Goal: Information Seeking & Learning: Learn about a topic

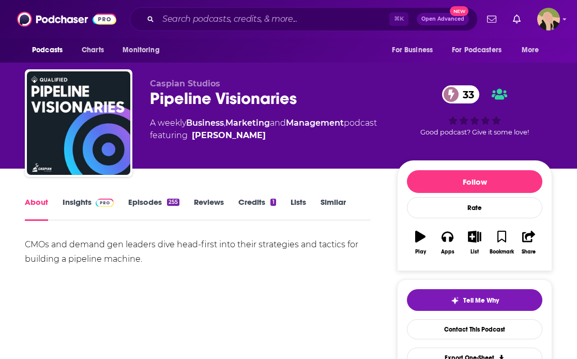
click at [74, 199] on link "Insights" at bounding box center [88, 209] width 51 height 24
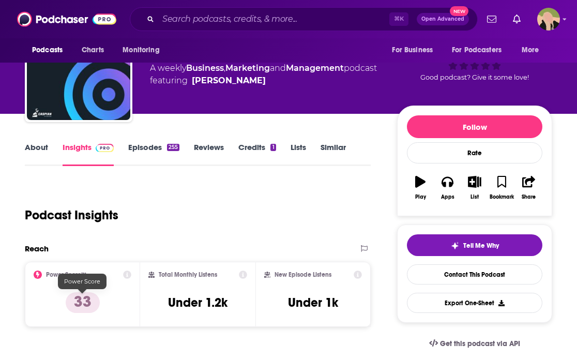
scroll to position [89, 0]
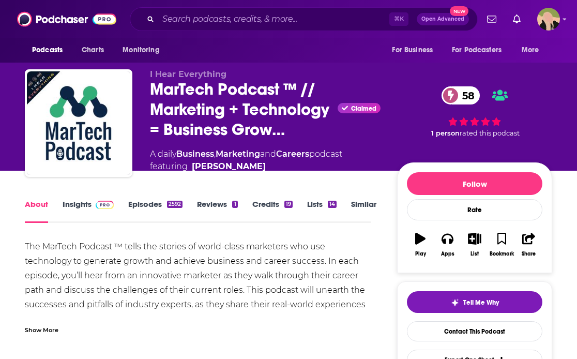
click at [81, 217] on link "Insights" at bounding box center [88, 211] width 51 height 24
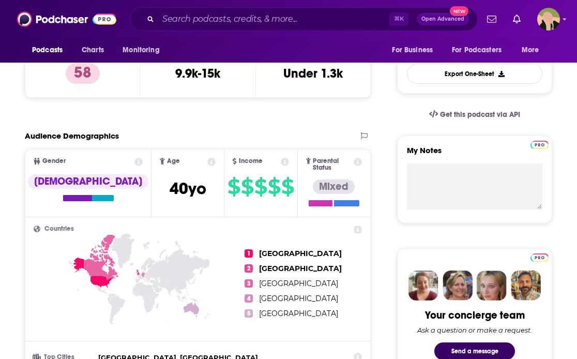
scroll to position [80, 0]
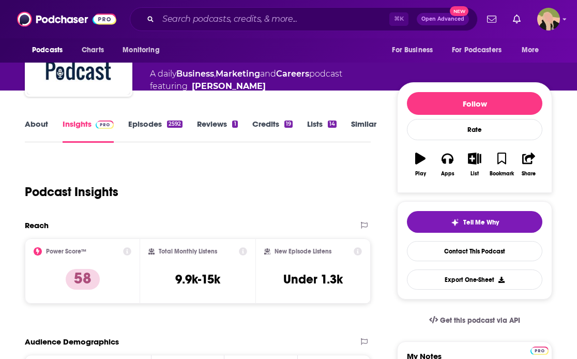
click at [42, 130] on link "About" at bounding box center [36, 131] width 23 height 24
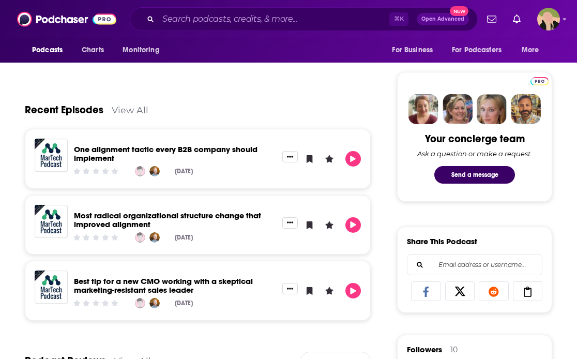
scroll to position [534, 0]
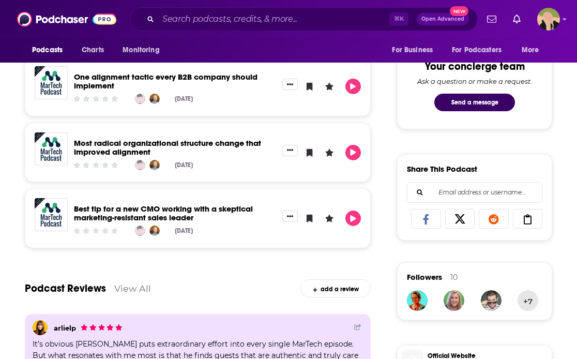
click at [80, 212] on link "Best tip for a new CMO working with a skeptical marketing-resistant sales leader" at bounding box center [163, 213] width 179 height 19
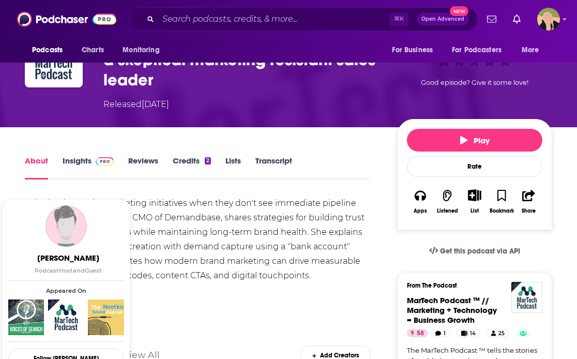
scroll to position [79, 0]
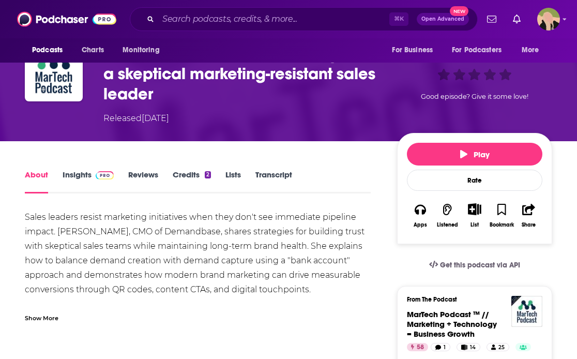
click at [196, 231] on div "Sales leaders resist marketing initiatives when they don't see immediate pipeli…" at bounding box center [198, 275] width 346 height 130
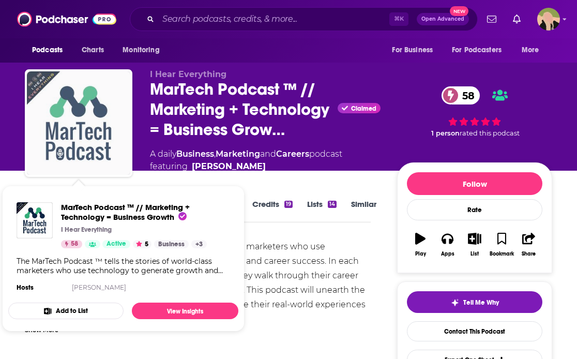
click at [106, 105] on img "MarTech Podcast ™ // Marketing + Technology = Business Growth" at bounding box center [78, 122] width 103 height 103
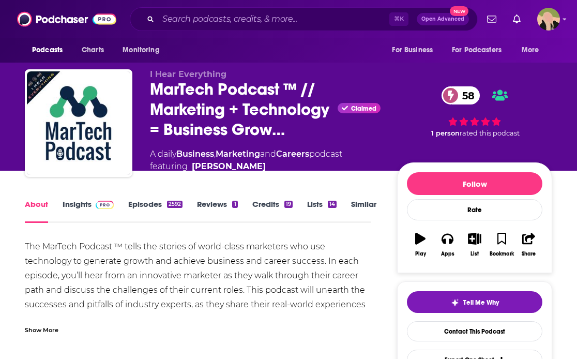
click at [254, 155] on link "Marketing" at bounding box center [238, 154] width 44 height 10
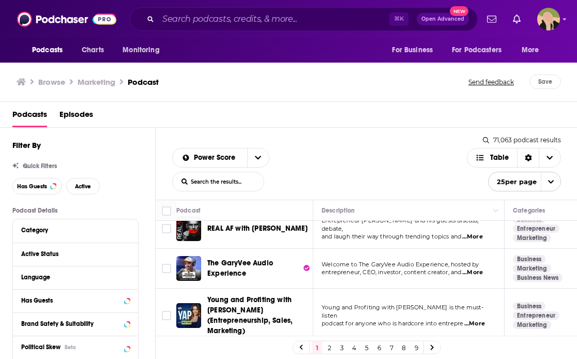
scroll to position [138, 0]
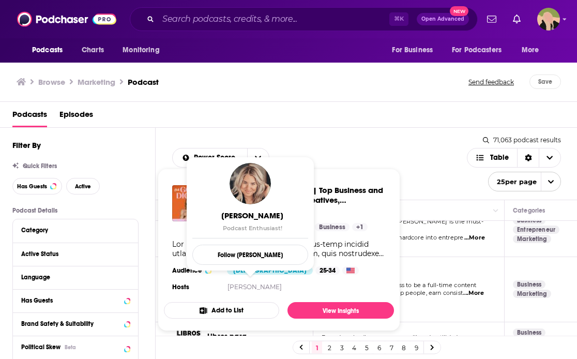
click at [332, 122] on div "Podcasts Episodes" at bounding box center [290, 116] width 557 height 21
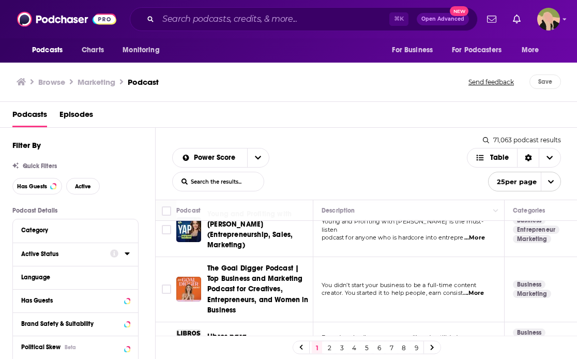
click at [48, 252] on div "Active Status" at bounding box center [62, 253] width 82 height 7
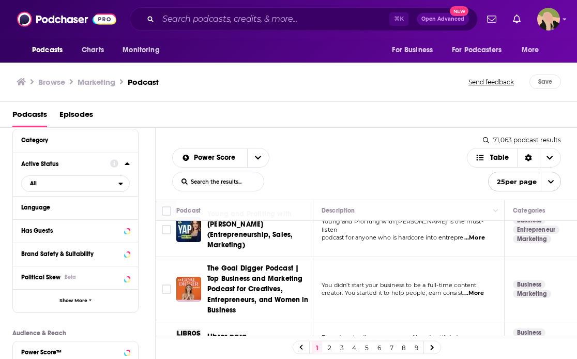
scroll to position [125, 0]
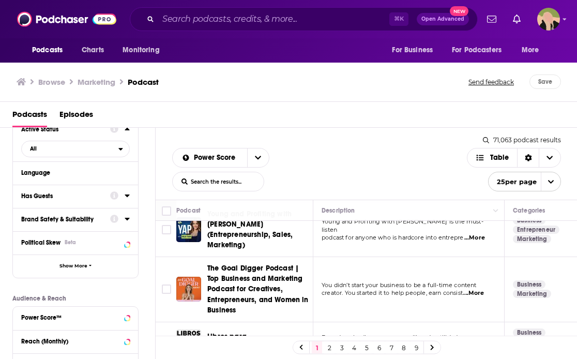
click at [94, 199] on div "Has Guests" at bounding box center [62, 195] width 82 height 7
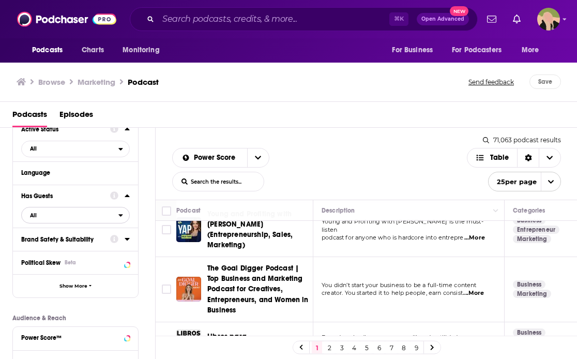
click at [64, 222] on span "All" at bounding box center [70, 214] width 97 height 13
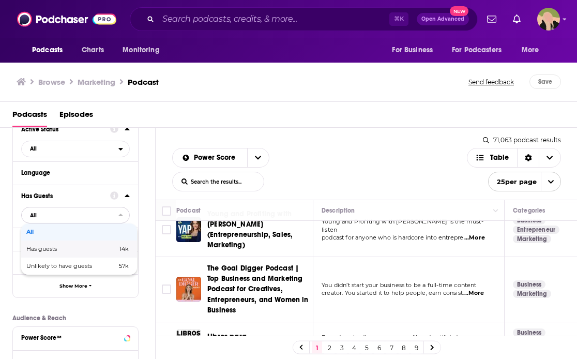
click at [58, 257] on div "Has guests 14k" at bounding box center [79, 248] width 116 height 17
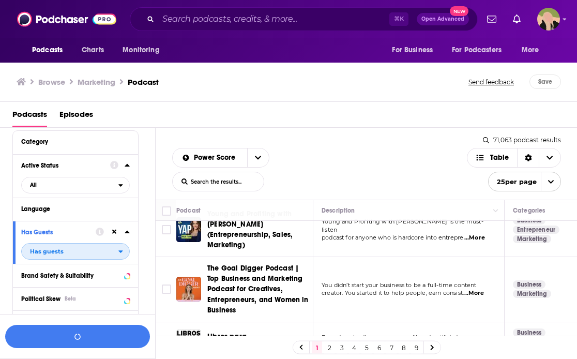
scroll to position [65, 0]
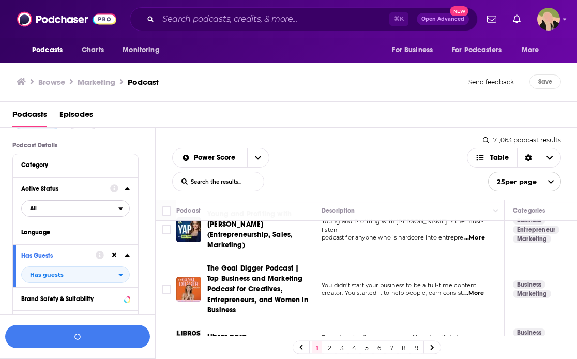
click at [61, 205] on span "All" at bounding box center [70, 207] width 97 height 13
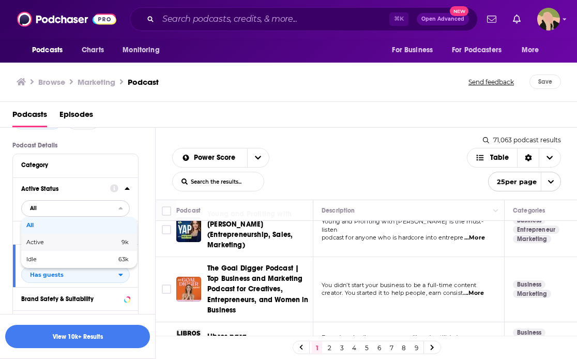
click at [56, 245] on span "Active" at bounding box center [53, 242] width 55 height 6
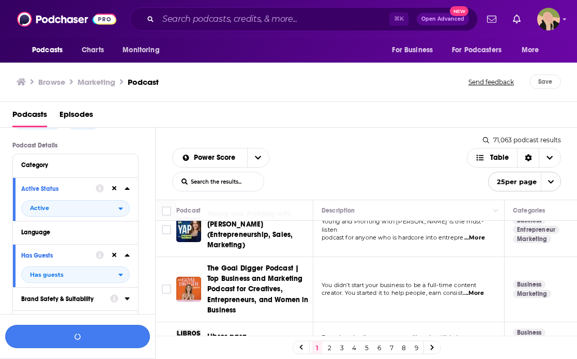
click at [70, 326] on button "button" at bounding box center [77, 336] width 145 height 23
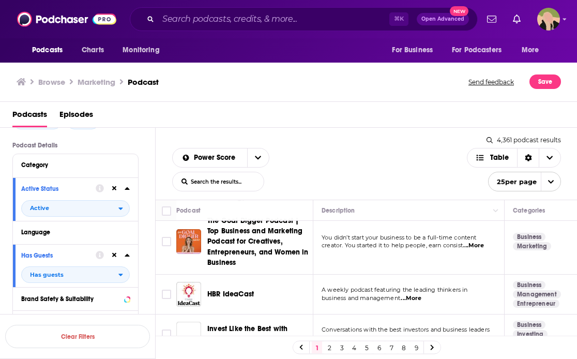
scroll to position [259, 0]
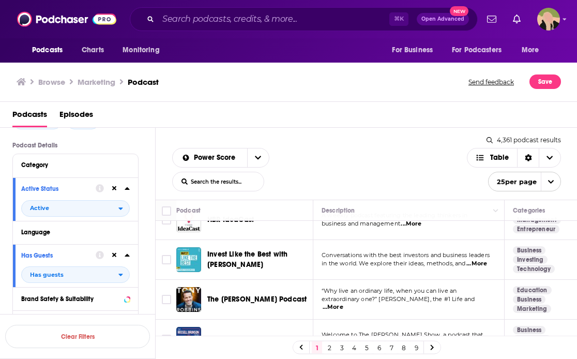
click at [357, 97] on div "Browse Marketing Podcast Send feedback Save" at bounding box center [288, 82] width 577 height 40
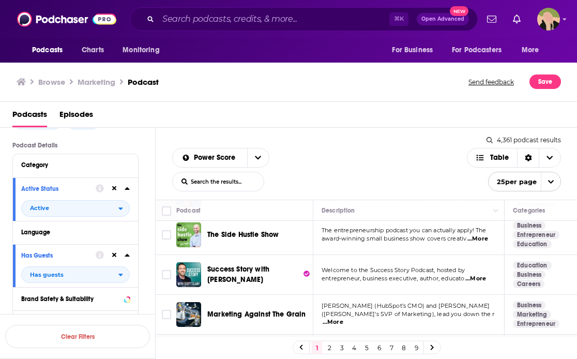
scroll to position [406, 0]
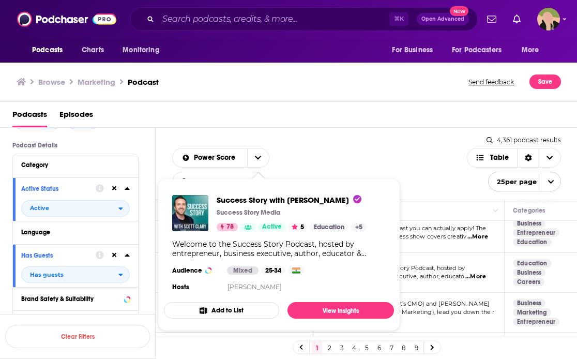
click at [344, 148] on div "Power Score List Search Input Search the results... Table" at bounding box center [319, 169] width 295 height 43
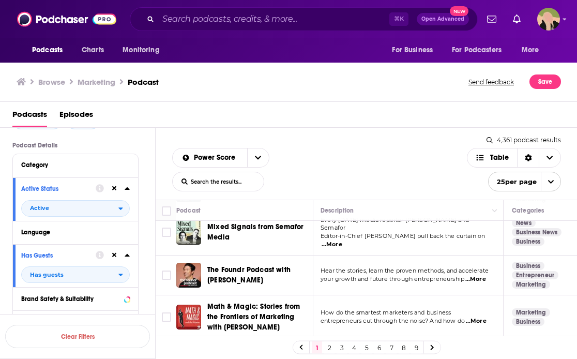
scroll to position [912, 1]
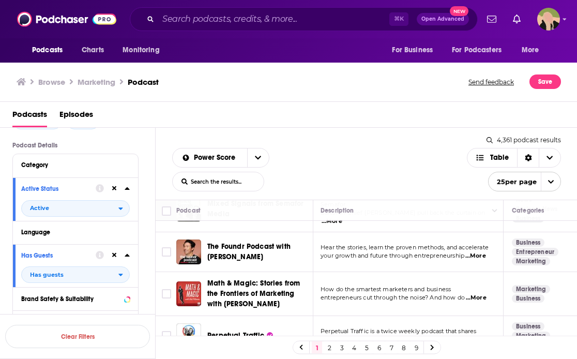
click at [326, 348] on link "2" at bounding box center [329, 347] width 10 height 12
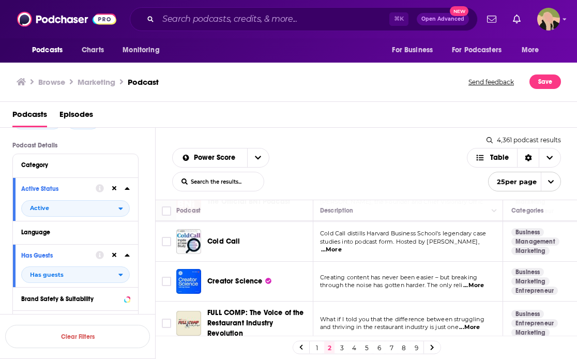
scroll to position [573, 2]
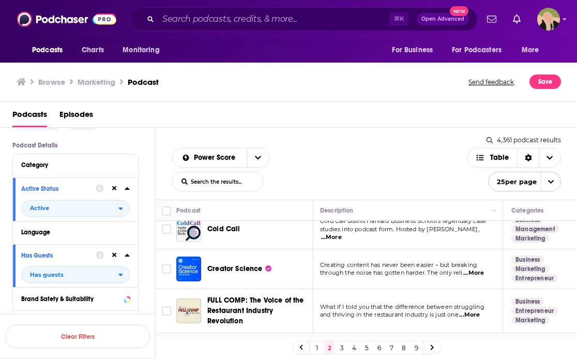
click at [413, 157] on div "Power Score List Search Input Search the results... Table" at bounding box center [319, 169] width 295 height 43
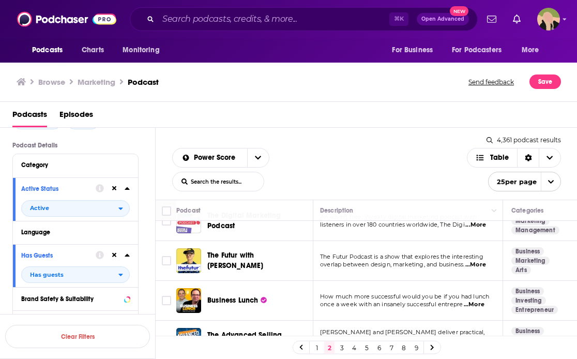
scroll to position [806, 2]
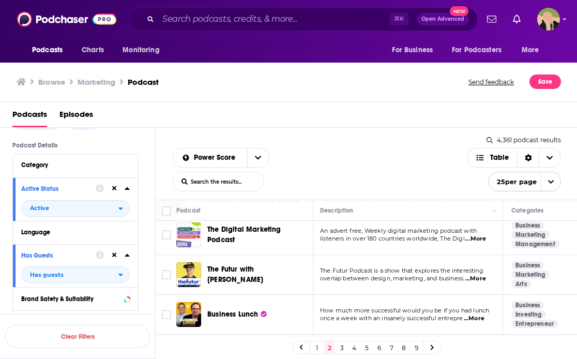
click at [473, 237] on span "...More" at bounding box center [475, 239] width 21 height 8
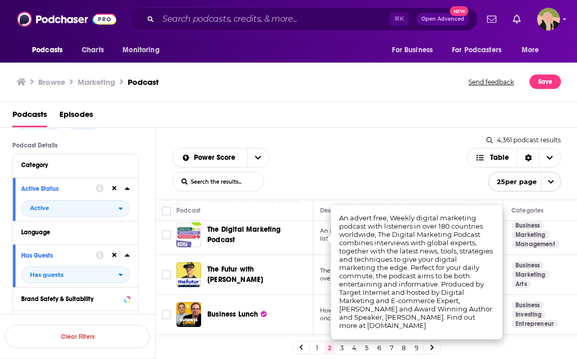
click at [263, 241] on div "The Digital Marketing Podcast" at bounding box center [261, 234] width 108 height 25
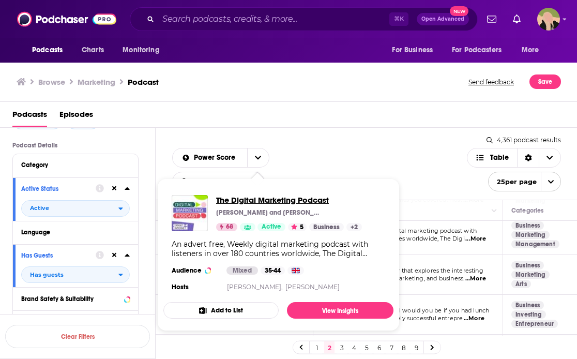
click at [269, 197] on span "The Digital Marketing Podcast" at bounding box center [289, 200] width 146 height 10
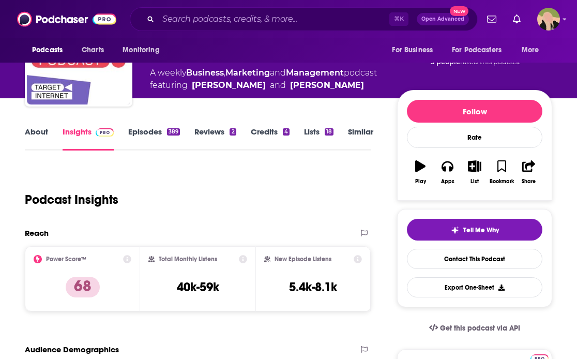
scroll to position [64, 0]
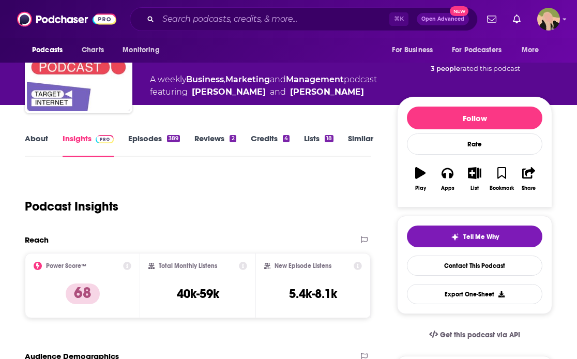
click at [144, 138] on link "Episodes 389" at bounding box center [154, 145] width 52 height 24
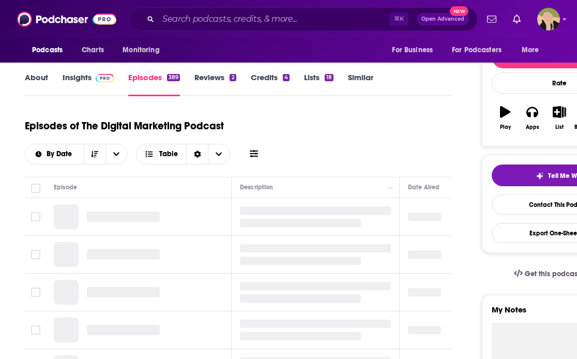
scroll to position [125, 0]
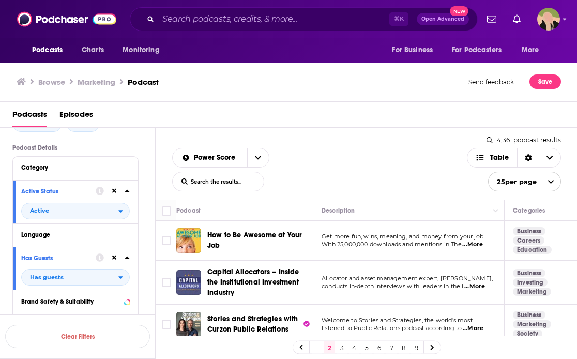
scroll to position [95, 0]
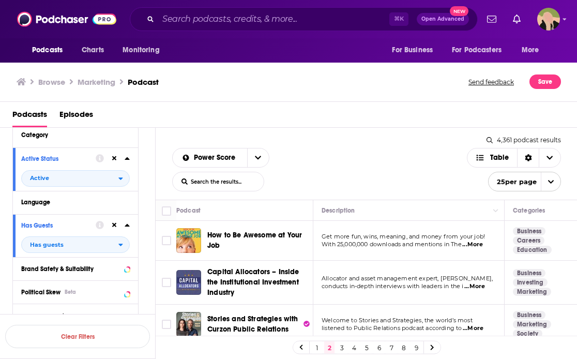
click at [72, 206] on div "Language" at bounding box center [72, 201] width 102 height 7
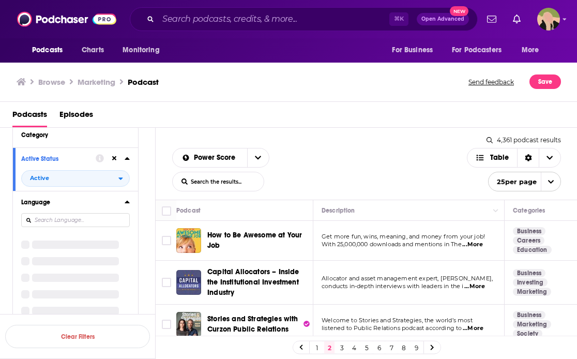
click at [119, 202] on button "Language" at bounding box center [72, 201] width 103 height 13
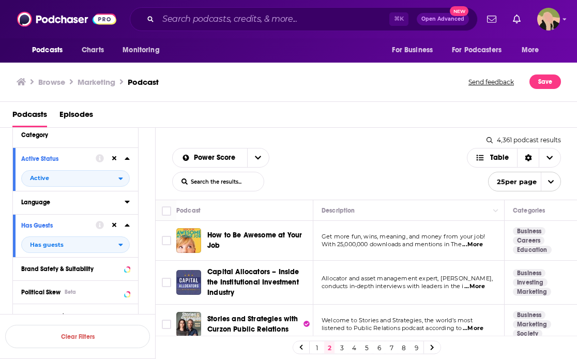
click at [120, 201] on button "Language" at bounding box center [72, 201] width 103 height 13
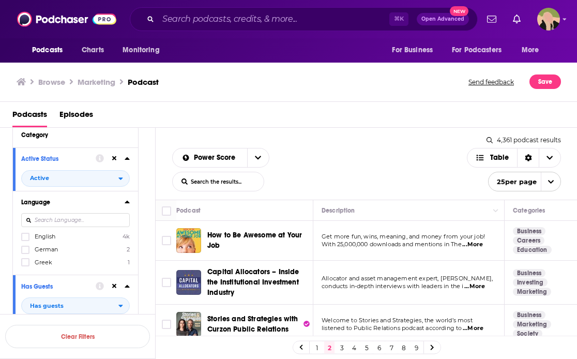
click at [45, 237] on span "English" at bounding box center [45, 236] width 21 height 7
click at [25, 240] on input "multiSelectOption-en-0" at bounding box center [25, 240] width 0 height 0
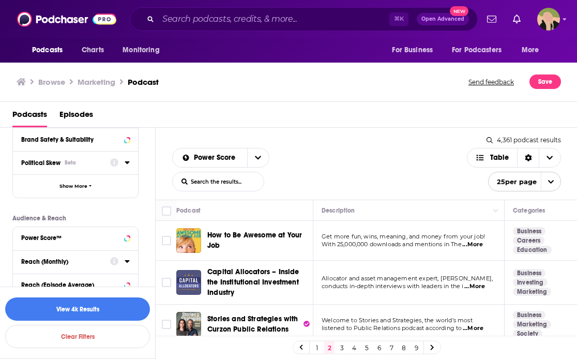
scroll to position [284, 0]
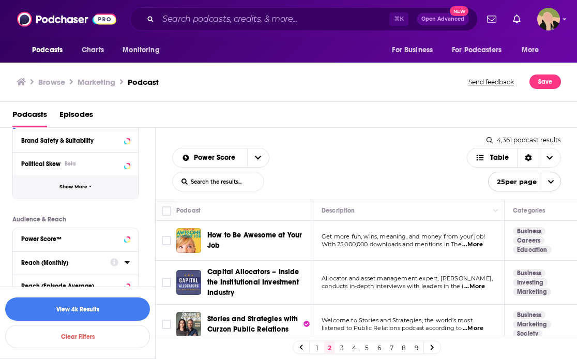
click at [102, 188] on button "Show More" at bounding box center [75, 186] width 125 height 23
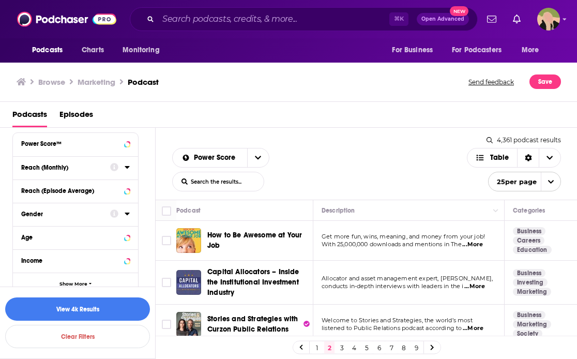
scroll to position [605, 0]
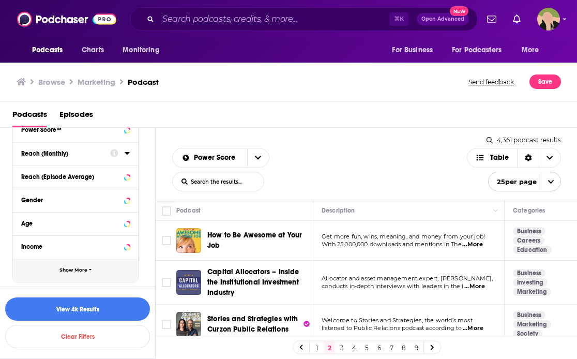
click at [75, 266] on button "Show More" at bounding box center [75, 269] width 125 height 23
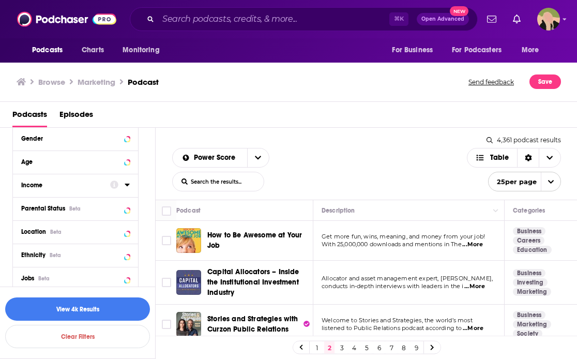
scroll to position [695, 0]
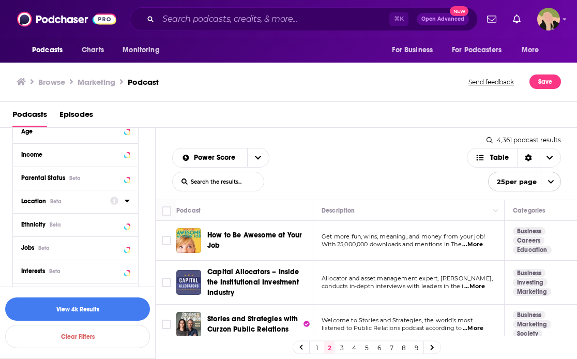
click at [79, 201] on div "Location Beta" at bounding box center [62, 200] width 82 height 7
click at [83, 218] on input at bounding box center [75, 219] width 109 height 14
type input "Uni"
click at [37, 242] on div "Country United States 4k United Kingdom 1k" at bounding box center [75, 247] width 109 height 32
click at [26, 247] on icon at bounding box center [25, 246] width 6 height 5
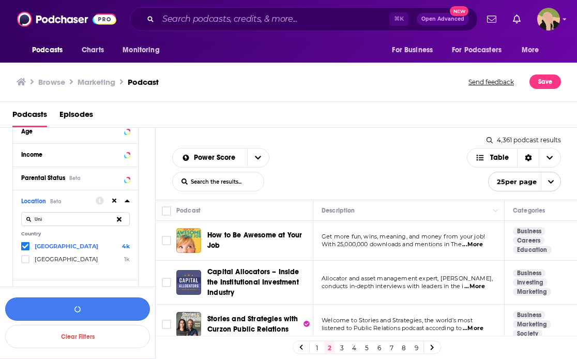
click at [49, 303] on button "button" at bounding box center [77, 308] width 145 height 23
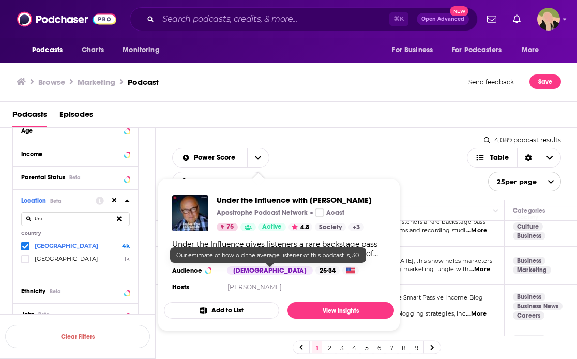
scroll to position [527, 0]
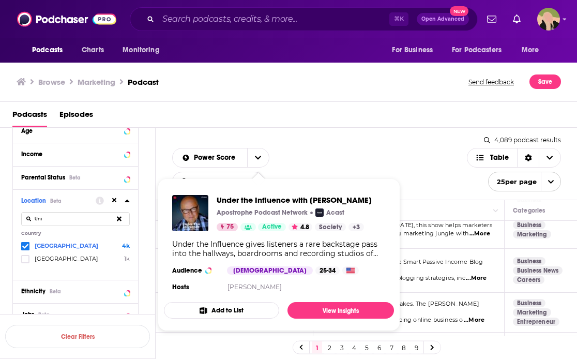
click at [328, 159] on div "Power Score List Search Input Search the results... Table" at bounding box center [319, 169] width 295 height 43
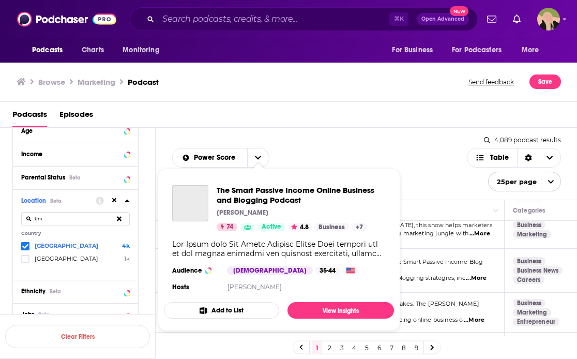
scroll to position [493, 0]
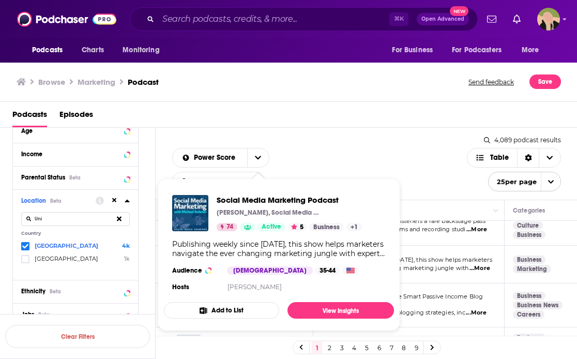
click at [475, 264] on span "...More" at bounding box center [479, 268] width 21 height 8
click at [267, 251] on div "Publishing weekly since 2012, this show helps marketers navigate the ever chang…" at bounding box center [278, 248] width 213 height 19
click at [305, 200] on span "Social Media Marketing Podcast" at bounding box center [289, 200] width 145 height 10
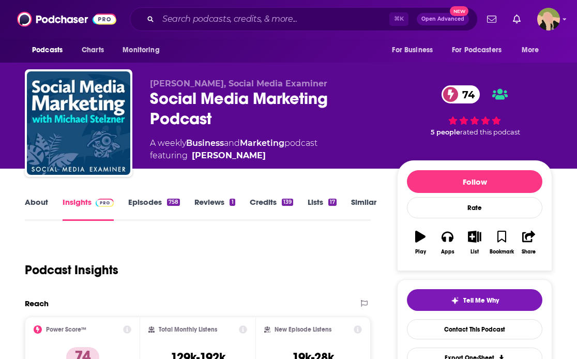
click at [142, 201] on link "Episodes 758" at bounding box center [154, 209] width 52 height 24
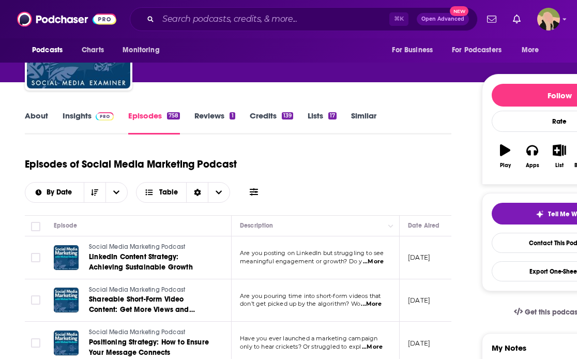
scroll to position [111, 0]
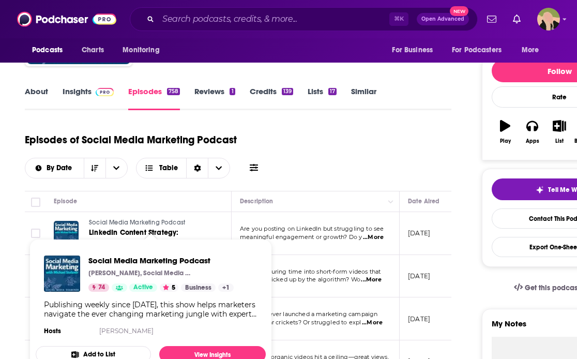
click at [293, 129] on div "Episodes of Social Media Marketing Podcast By Date Table" at bounding box center [238, 153] width 426 height 52
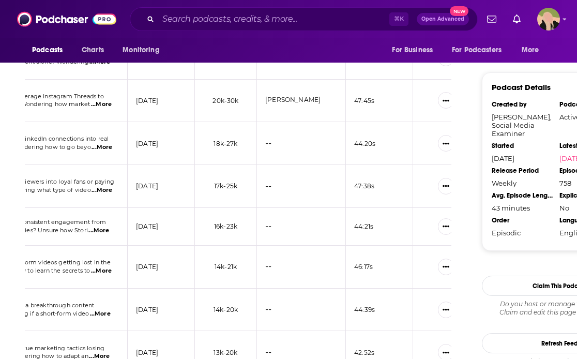
scroll to position [1006, 0]
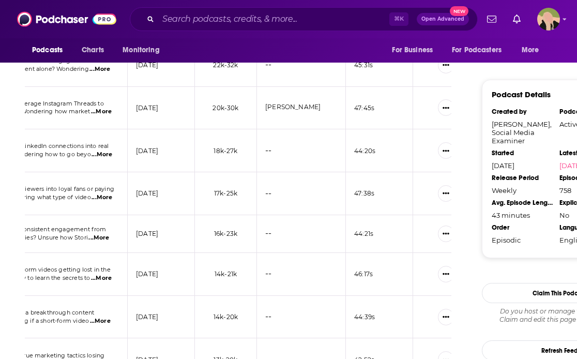
click at [292, 108] on link "Nicky Saunders" at bounding box center [292, 107] width 55 height 8
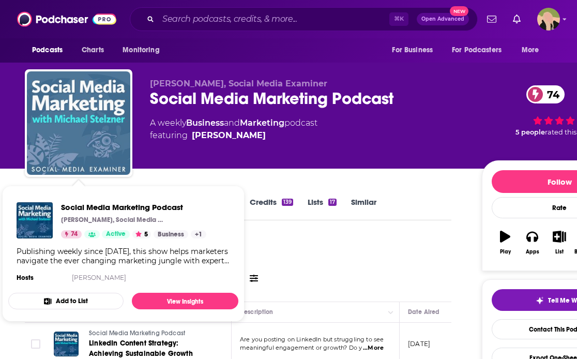
drag, startPoint x: 68, startPoint y: 141, endPoint x: 81, endPoint y: 85, distance: 56.9
click at [84, 89] on img "Social Media Marketing Podcast" at bounding box center [78, 122] width 103 height 103
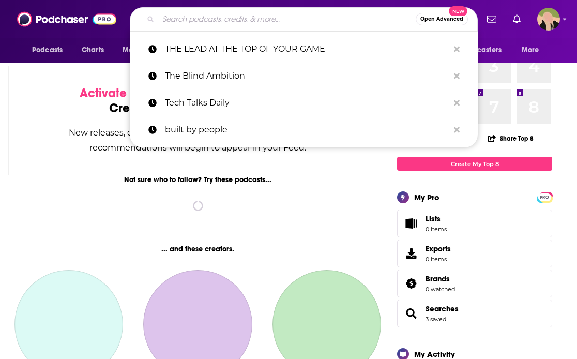
click at [176, 22] on input "Search podcasts, credits, & more..." at bounding box center [286, 19] width 257 height 17
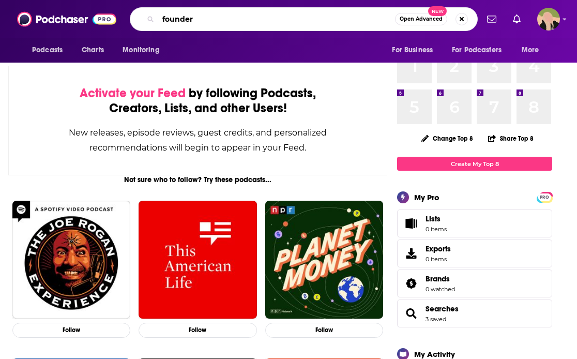
type input "founder"
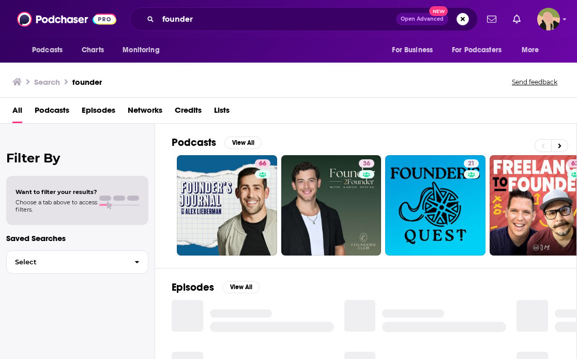
click at [53, 111] on span "Podcasts" at bounding box center [52, 112] width 35 height 21
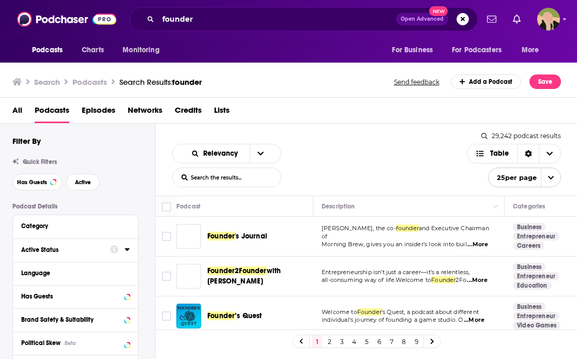
scroll to position [92, 0]
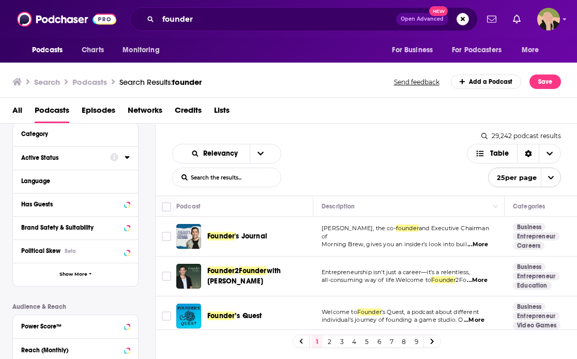
click at [118, 157] on icon at bounding box center [114, 158] width 8 height 8
click at [129, 158] on icon at bounding box center [127, 157] width 5 height 3
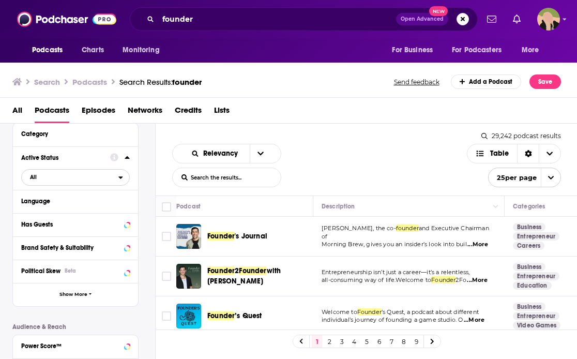
click at [48, 179] on span "All" at bounding box center [70, 176] width 97 height 13
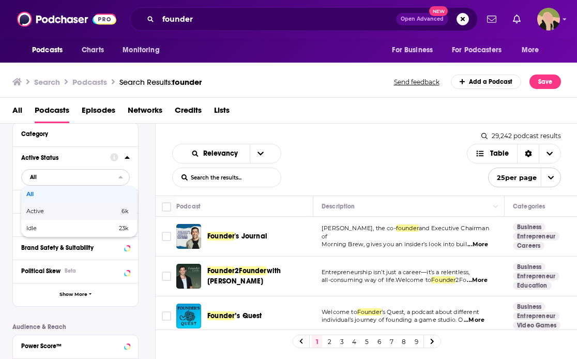
click at [43, 212] on span "Active" at bounding box center [53, 211] width 55 height 6
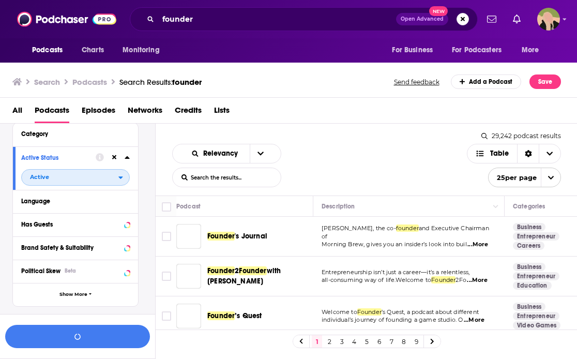
scroll to position [117, 0]
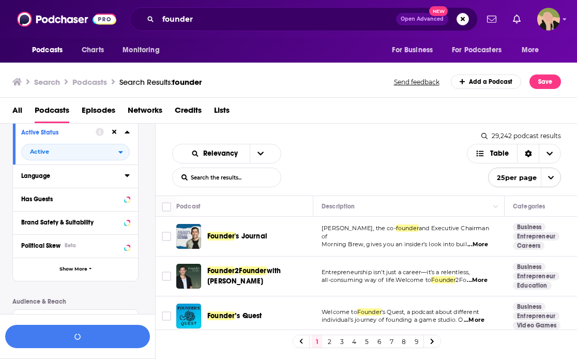
click at [54, 176] on div "Language" at bounding box center [69, 175] width 97 height 7
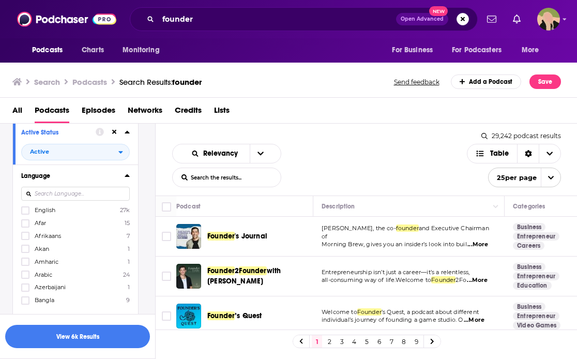
click at [67, 195] on input at bounding box center [75, 194] width 109 height 14
click at [52, 211] on span "English" at bounding box center [45, 209] width 21 height 7
click at [25, 213] on input "multiSelectOption-en-0" at bounding box center [25, 213] width 0 height 0
click at [126, 176] on icon at bounding box center [127, 175] width 5 height 8
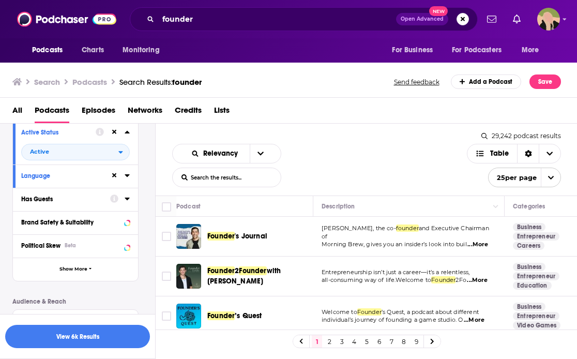
click at [90, 200] on div "Has Guests" at bounding box center [62, 198] width 82 height 7
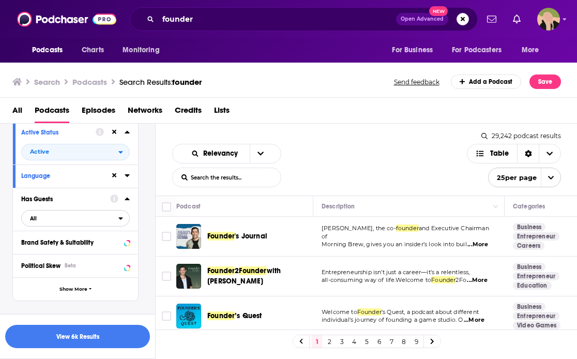
click at [71, 221] on span "All" at bounding box center [70, 217] width 97 height 13
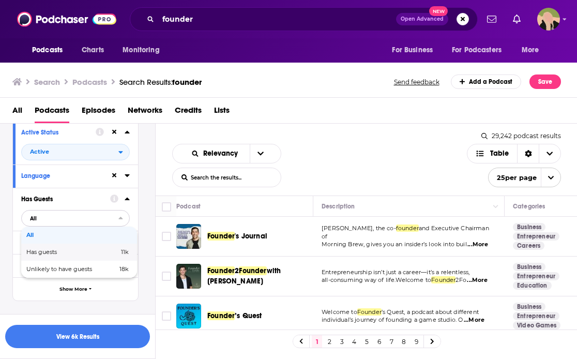
click at [64, 251] on span "Has guests" at bounding box center [57, 252] width 62 height 6
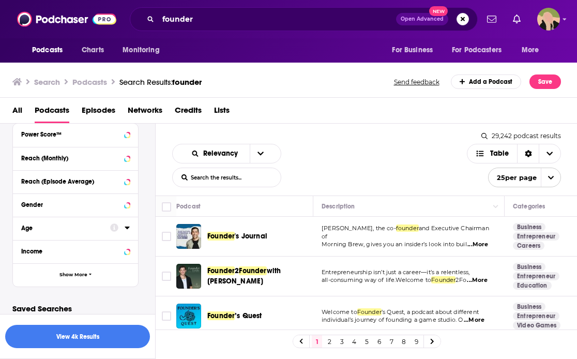
scroll to position [334, 0]
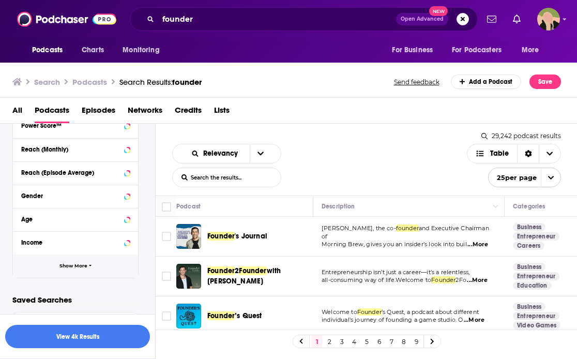
click at [65, 263] on span "Show More" at bounding box center [73, 266] width 28 height 6
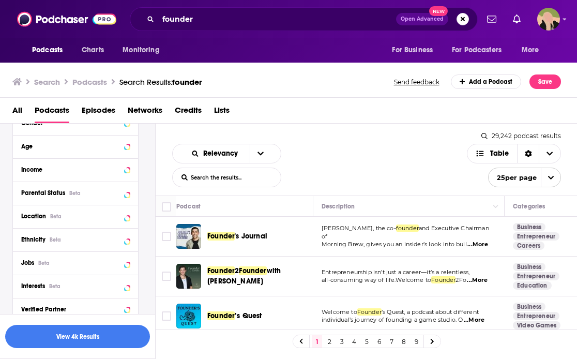
scroll to position [443, 0]
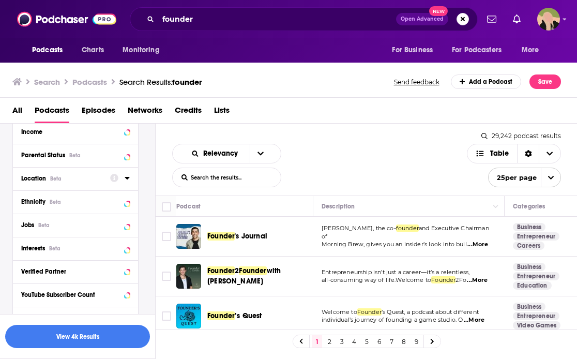
click at [81, 178] on div "Location Beta" at bounding box center [62, 178] width 82 height 7
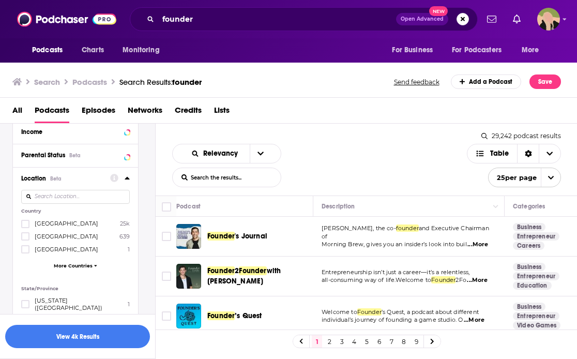
click at [77, 197] on input at bounding box center [75, 197] width 109 height 14
click at [56, 224] on span "United States" at bounding box center [67, 223] width 64 height 7
click at [25, 227] on input "multiSelectOption-unitedstates-0" at bounding box center [25, 227] width 0 height 0
click at [53, 322] on div at bounding box center [77, 336] width 155 height 45
click at [293, 136] on div "Relevancy List Search Input Search the results... Table 29,242 podcast results …" at bounding box center [367, 160] width 422 height 72
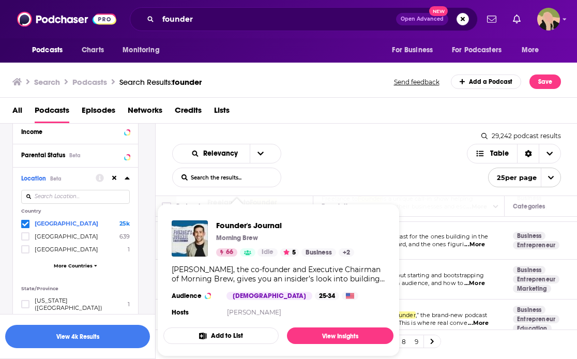
scroll to position [176, 0]
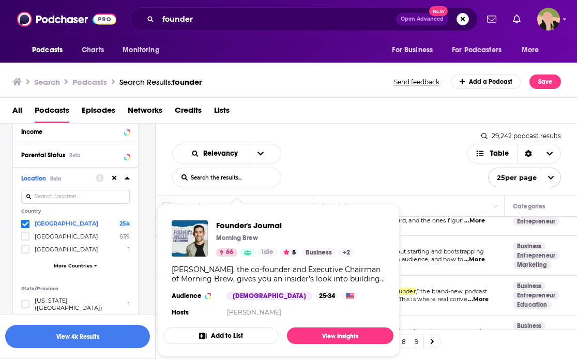
click at [284, 177] on div "Relevancy List Search Input Search the results... Table" at bounding box center [319, 165] width 295 height 43
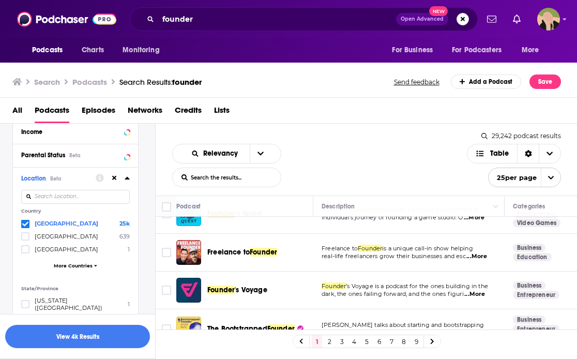
scroll to position [84, 0]
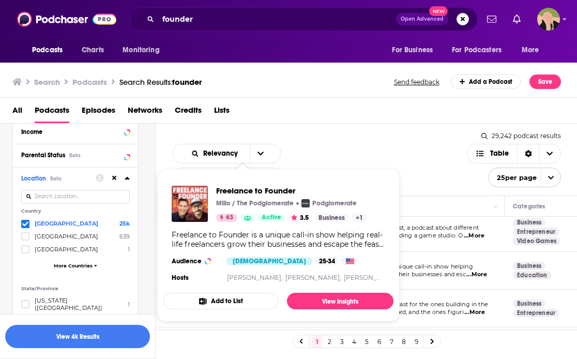
click at [337, 141] on div "Relevancy List Search Input Search the results... Table 29,242 podcast results …" at bounding box center [367, 160] width 422 height 72
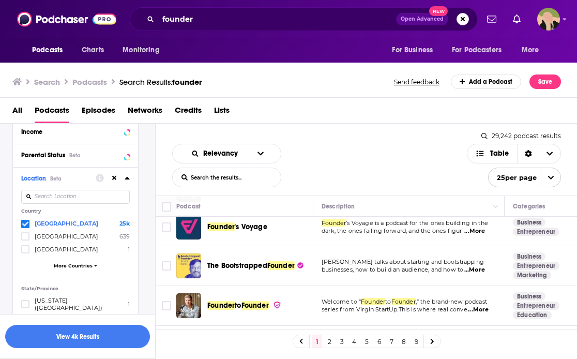
scroll to position [0, 0]
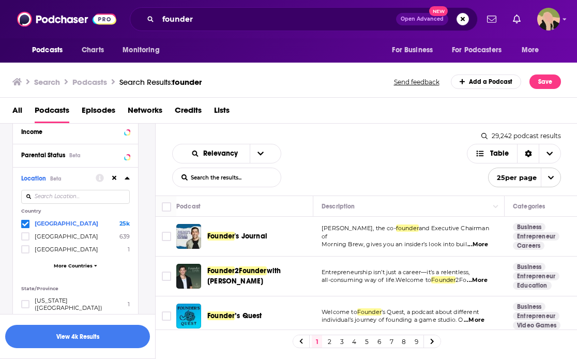
click at [511, 176] on span "25 per page" at bounding box center [512, 178] width 48 height 16
click at [506, 228] on button "100 per page" at bounding box center [524, 230] width 72 height 16
click at [479, 279] on span "...More" at bounding box center [477, 280] width 21 height 8
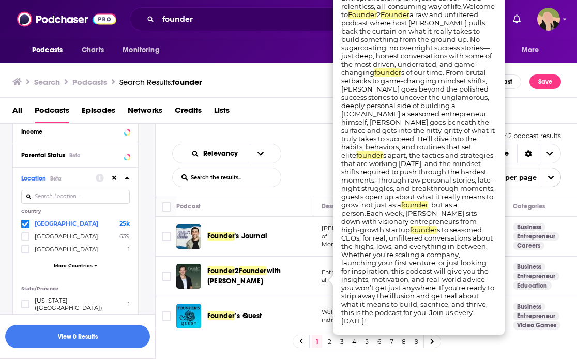
click at [288, 306] on div "Founder ’s Quest" at bounding box center [261, 315] width 108 height 25
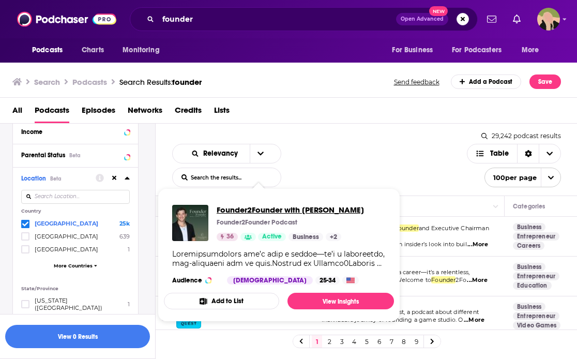
click at [310, 209] on span "Founder2Founder with Aaron Spivak" at bounding box center [290, 210] width 147 height 10
click at [360, 148] on div "Relevancy List Search Input Search the results... Table" at bounding box center [319, 165] width 295 height 43
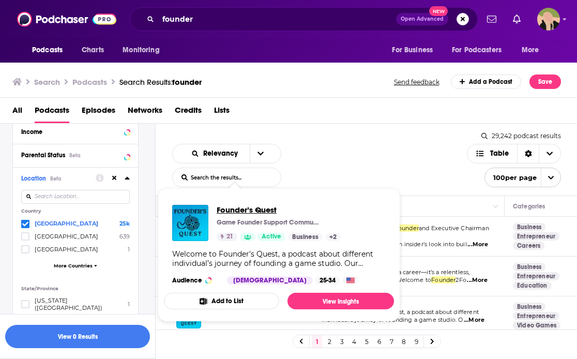
click at [267, 208] on span "Founder’s Quest" at bounding box center [279, 210] width 124 height 10
click at [347, 126] on div "Relevancy List Search Input Search the results... Table 29,242 podcast results …" at bounding box center [367, 160] width 422 height 72
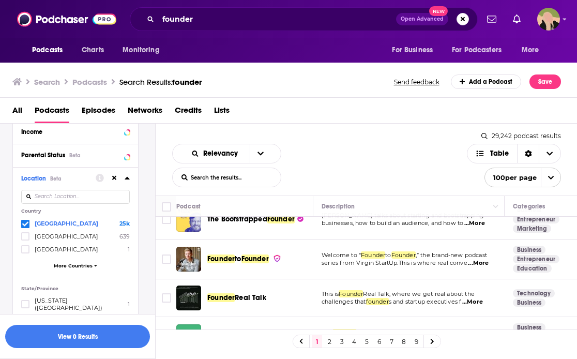
scroll to position [201, 0]
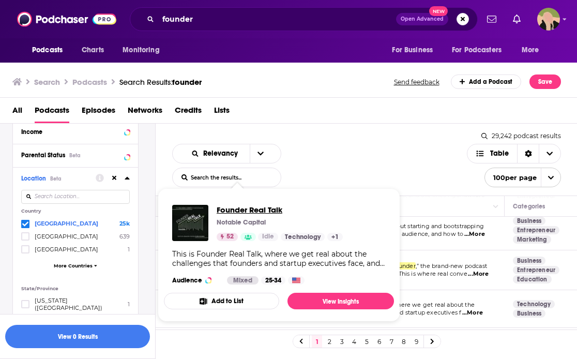
click at [261, 208] on span "Founder Real Talk" at bounding box center [280, 210] width 126 height 10
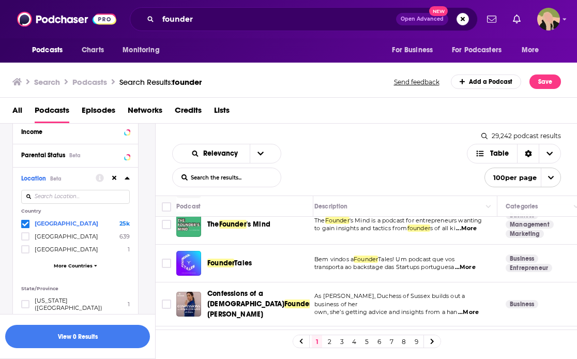
scroll to position [327, 7]
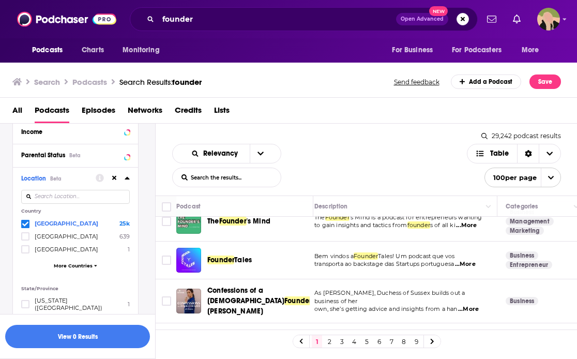
click at [339, 111] on div "All Podcasts Episodes Networks Credits Lists" at bounding box center [290, 112] width 557 height 21
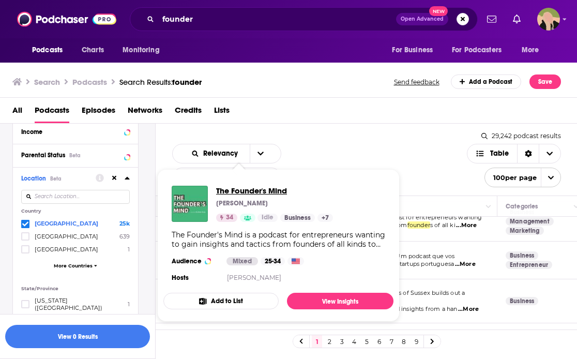
click at [257, 193] on span "The Founder's Mind" at bounding box center [274, 191] width 117 height 10
click at [308, 120] on div "All Podcasts Episodes Networks Credits Lists" at bounding box center [290, 112] width 557 height 21
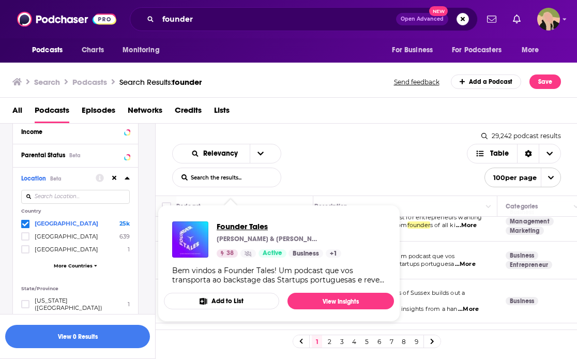
click at [243, 229] on span "Founder Tales" at bounding box center [279, 226] width 125 height 10
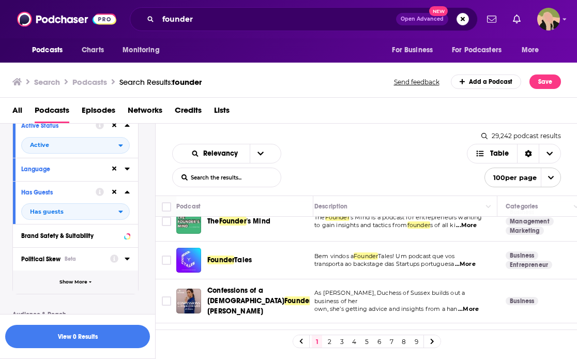
scroll to position [141, 0]
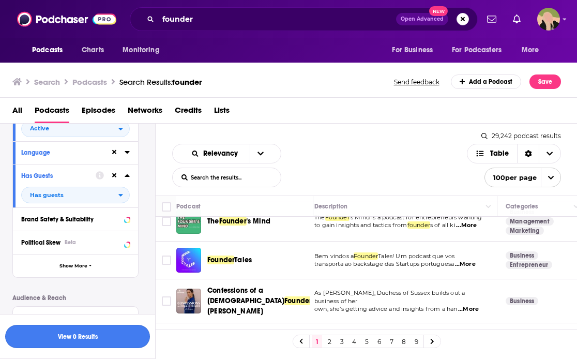
click at [75, 339] on button "View 0 Results" at bounding box center [77, 336] width 145 height 23
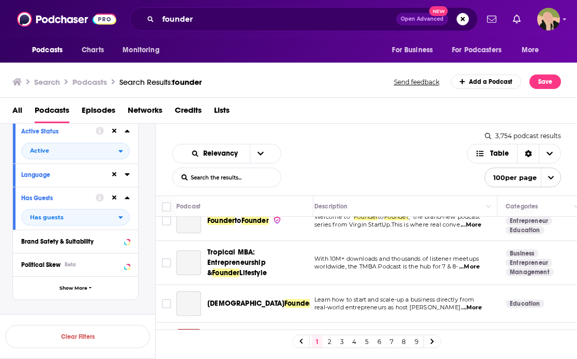
scroll to position [112, 7]
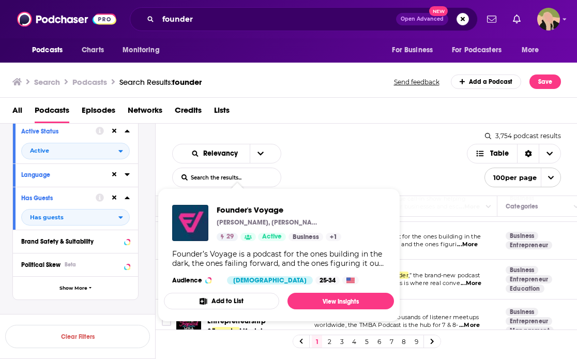
click at [302, 115] on div "All Podcasts Episodes Networks Credits Lists" at bounding box center [290, 112] width 557 height 21
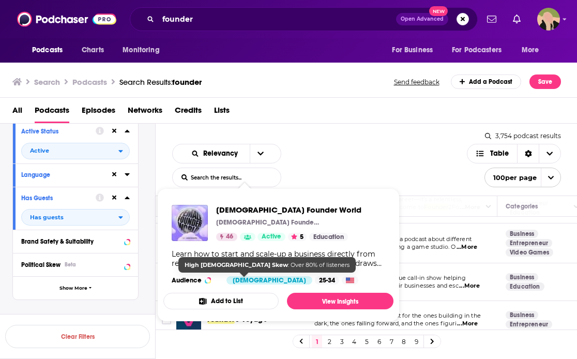
scroll to position [0, 7]
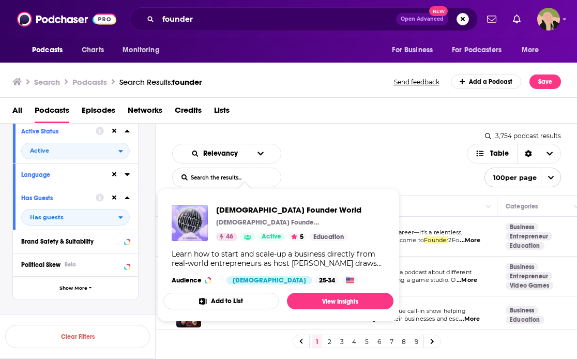
click at [350, 155] on div "Relevancy List Search Input Search the results... Table" at bounding box center [319, 165] width 295 height 43
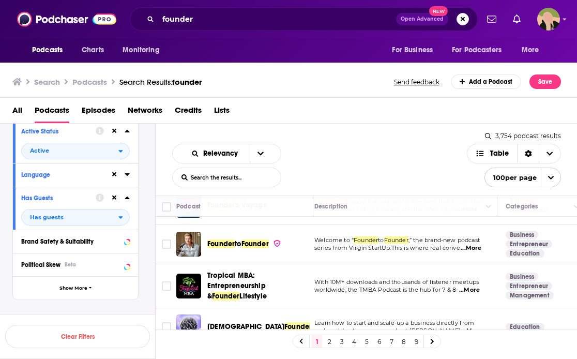
scroll to position [150, 7]
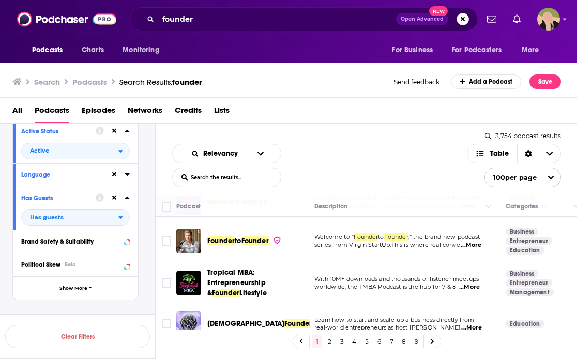
click at [409, 154] on div "Relevancy List Search Input Search the results... Table" at bounding box center [319, 165] width 295 height 43
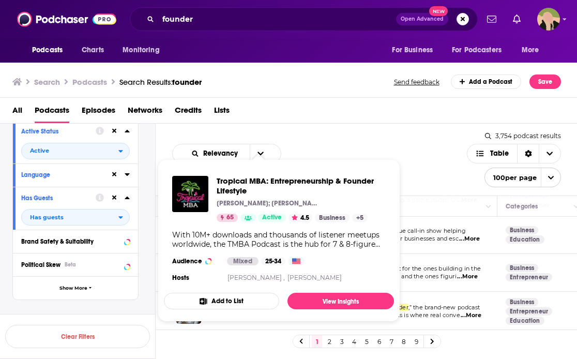
scroll to position [68, 7]
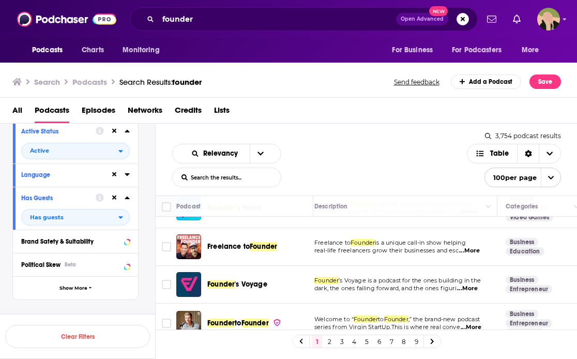
click at [408, 143] on div "Relevancy List Search Input Search the results... Table 3,754 podcast results L…" at bounding box center [367, 160] width 422 height 72
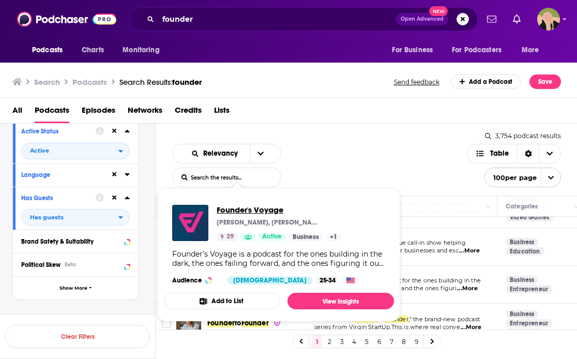
click at [264, 213] on span "Founder's Voyage" at bounding box center [279, 210] width 125 height 10
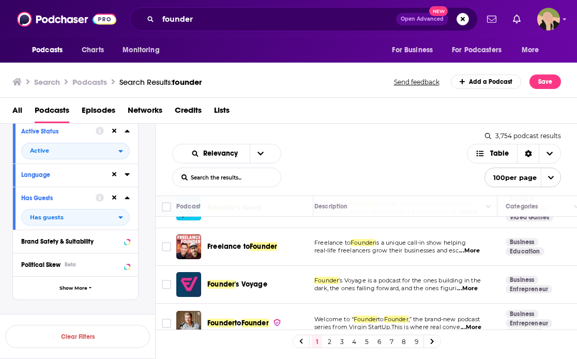
click at [345, 134] on div "Relevancy List Search Input Search the results... Table 3,754 podcast results L…" at bounding box center [367, 160] width 422 height 72
click at [235, 286] on span "'s Voyage" at bounding box center [251, 284] width 33 height 9
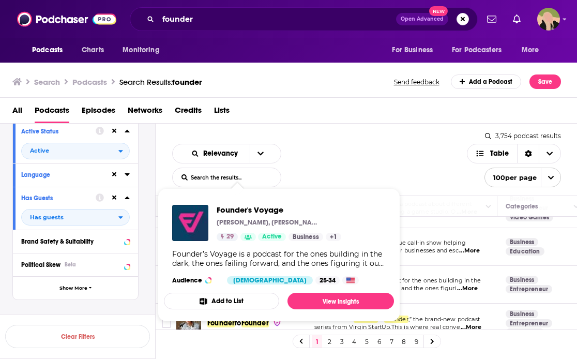
click at [305, 158] on div "Relevancy List Search Input Search the results... Table" at bounding box center [319, 165] width 295 height 43
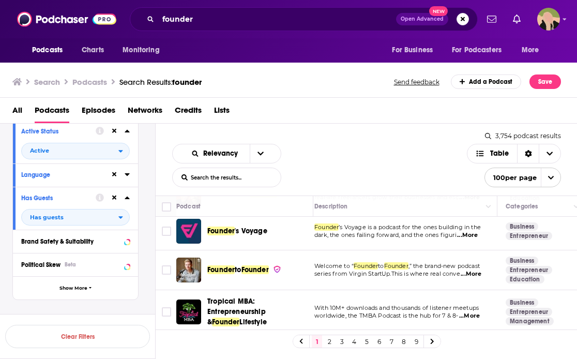
scroll to position [165, 7]
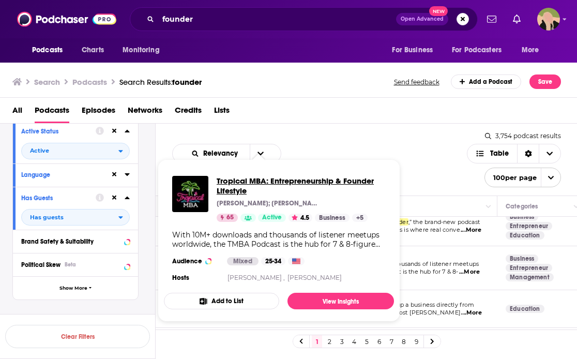
click at [299, 180] on span "Tropical MBA: Entrepreneurship & Founder Lifestyle" at bounding box center [301, 186] width 169 height 20
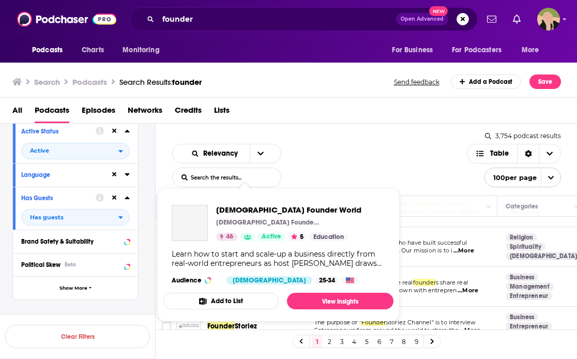
scroll to position [356, 7]
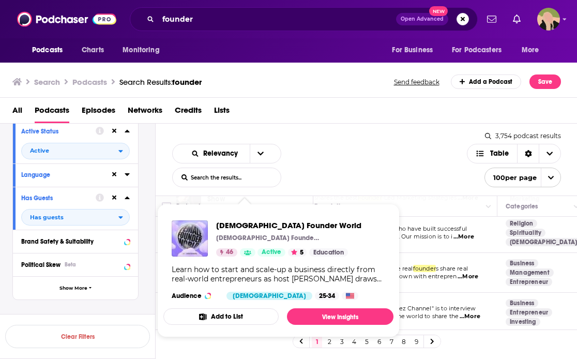
click at [326, 135] on div "Relevancy List Search Input Search the results... Table 3,754 podcast results L…" at bounding box center [367, 160] width 422 height 72
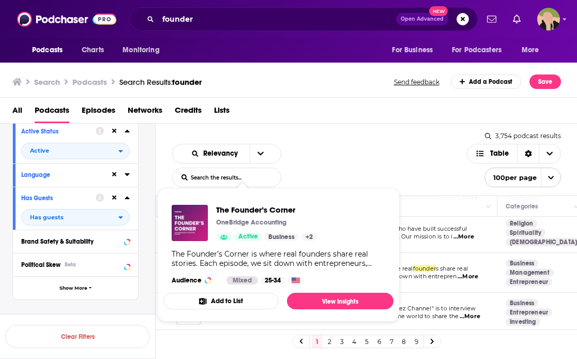
click at [257, 273] on div "The Founder’s Corner OneBridge Accounting Active Business + 2 The Founder’s Cor…" at bounding box center [278, 244] width 230 height 96
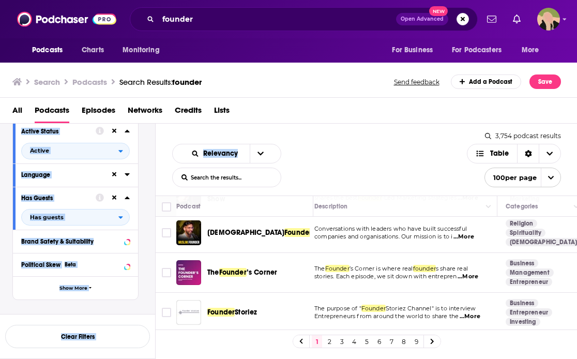
click at [331, 124] on div "Search Podcasts Search Results: founder Send feedback Add a Podcast Save All Po…" at bounding box center [288, 210] width 577 height 297
click at [234, 271] on div "Podcasts Charts Monitoring founder Open Advanced New For Business For Podcaster…" at bounding box center [288, 179] width 577 height 359
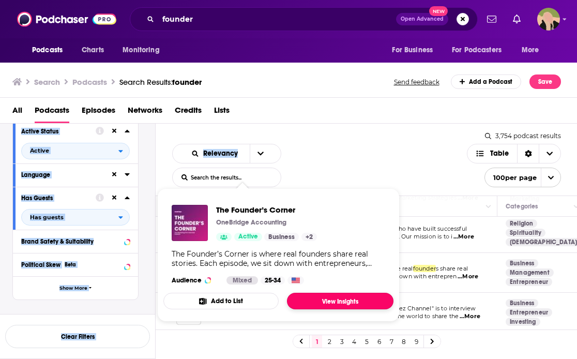
click at [322, 298] on link "View Insights" at bounding box center [340, 301] width 106 height 17
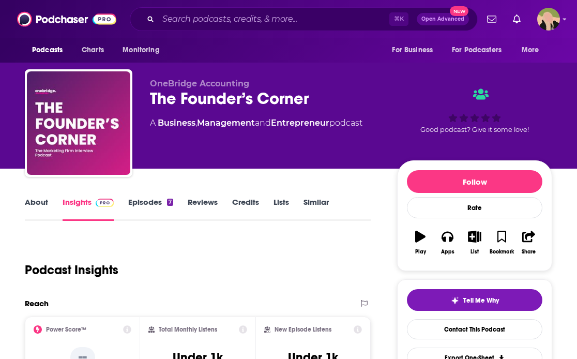
click at [134, 204] on link "Episodes 7" at bounding box center [150, 209] width 45 height 24
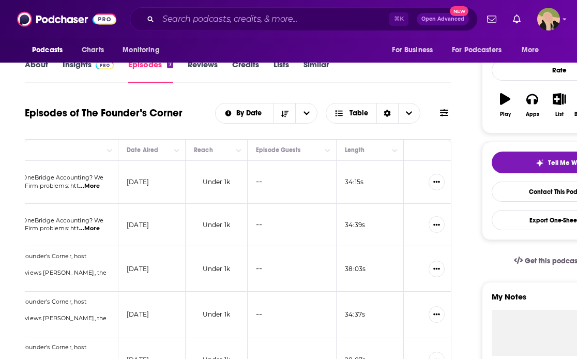
scroll to position [0, 294]
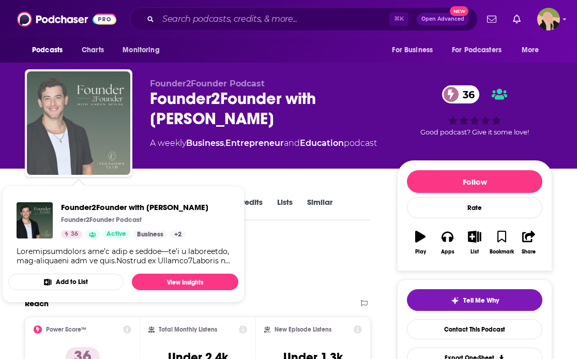
drag, startPoint x: 89, startPoint y: 119, endPoint x: 337, endPoint y: 242, distance: 276.0
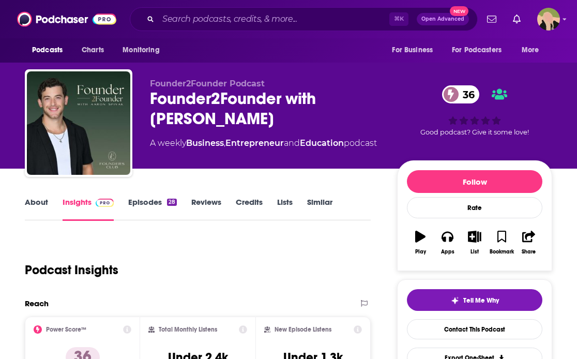
click at [332, 243] on div "Podcast Insights" at bounding box center [194, 263] width 338 height 53
click at [156, 211] on link "Episodes 28" at bounding box center [152, 209] width 49 height 24
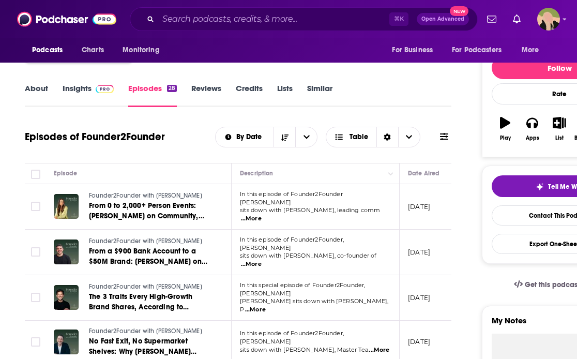
scroll to position [117, 0]
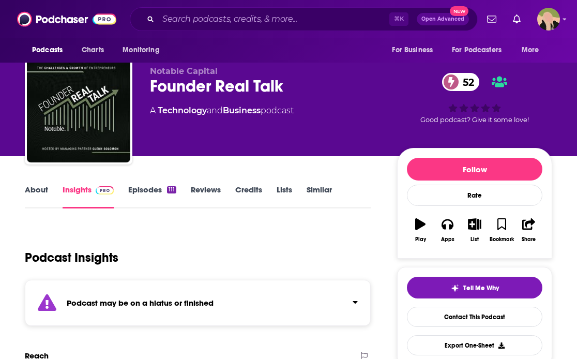
scroll to position [12, 0]
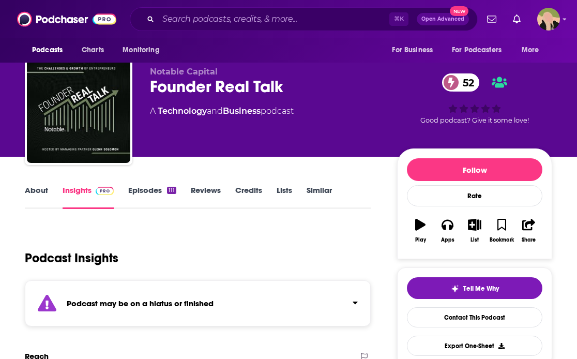
click at [152, 190] on link "Episodes 111" at bounding box center [152, 197] width 48 height 24
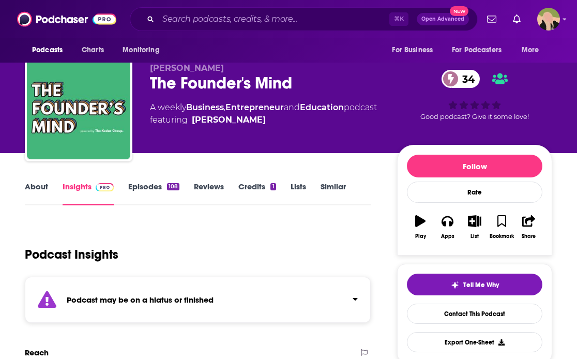
scroll to position [29, 0]
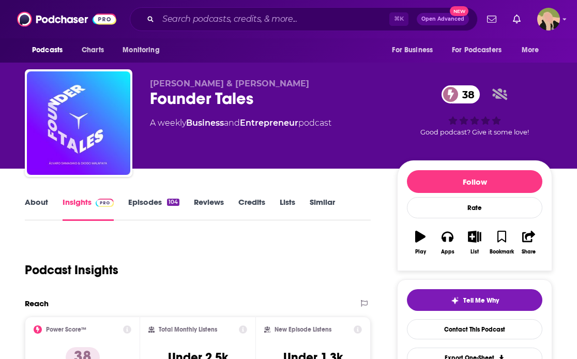
scroll to position [1, 0]
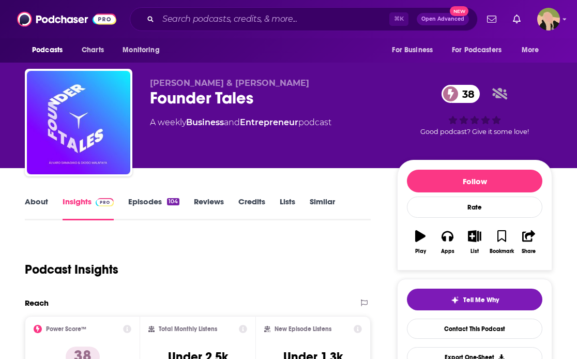
click at [155, 210] on link "Episodes 104" at bounding box center [153, 208] width 51 height 24
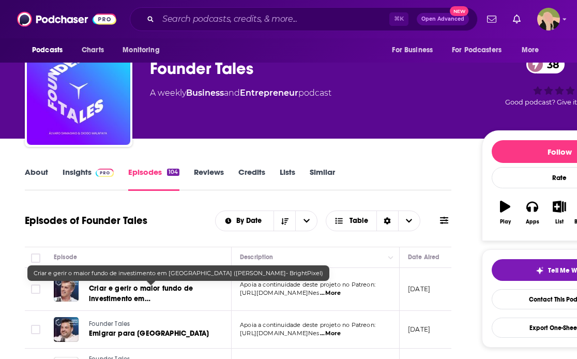
scroll to position [33, 0]
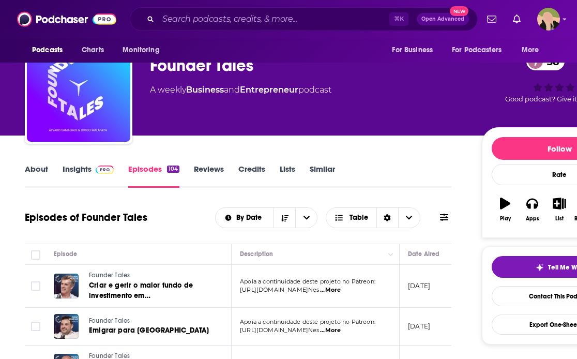
click at [39, 173] on link "About" at bounding box center [36, 176] width 23 height 24
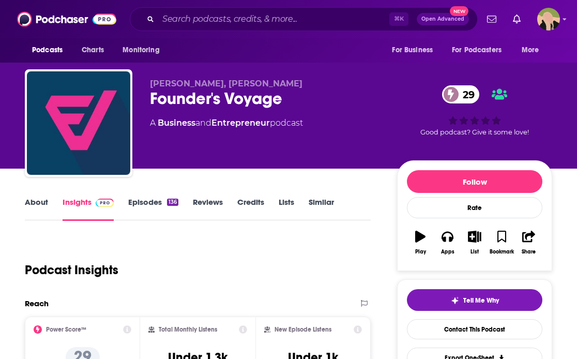
click at [146, 206] on link "Episodes 136" at bounding box center [153, 209] width 50 height 24
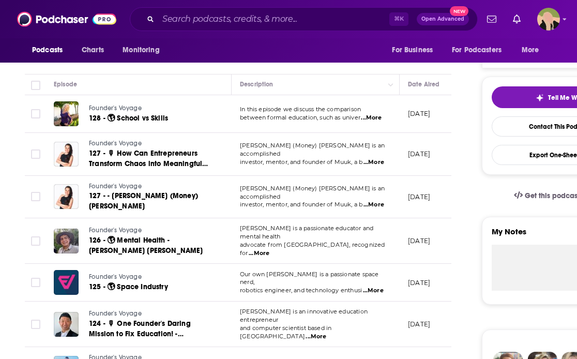
scroll to position [192, 0]
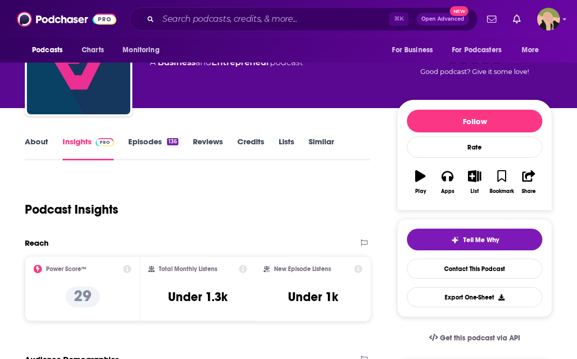
scroll to position [111, 0]
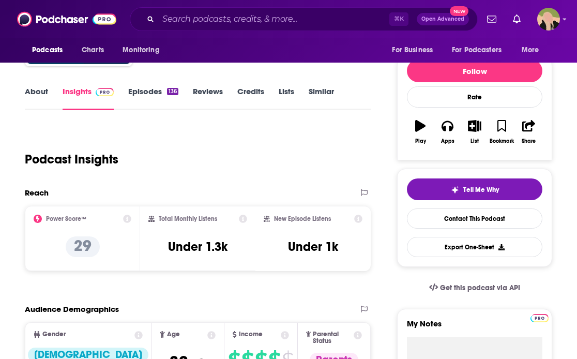
click at [159, 100] on link "Episodes 136" at bounding box center [153, 98] width 50 height 24
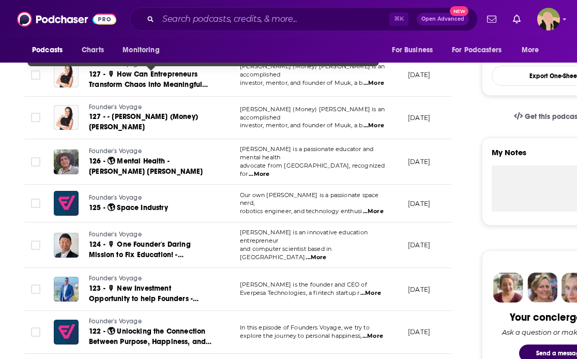
scroll to position [314, 0]
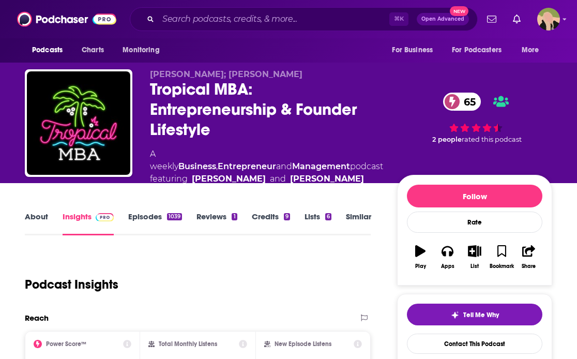
click at [134, 221] on link "Episodes 1039" at bounding box center [155, 223] width 54 height 24
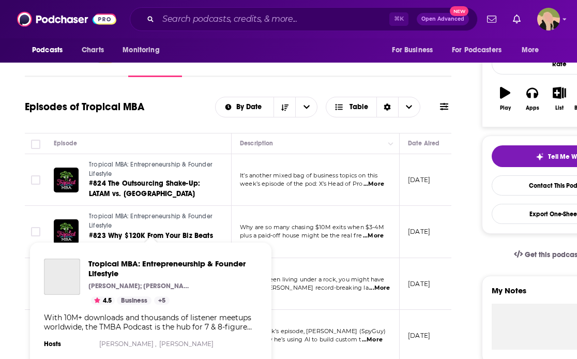
scroll to position [319, 0]
